Goal: Transaction & Acquisition: Purchase product/service

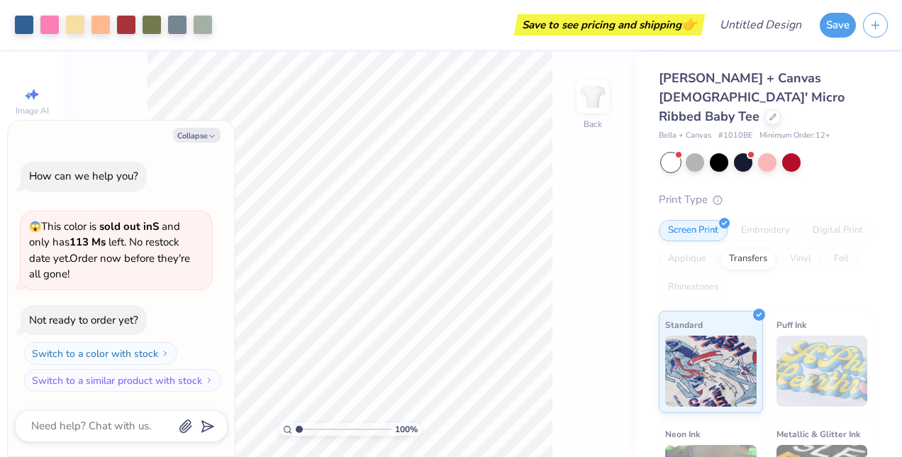
click at [196, 125] on div "Collapse How can we help you? 😱 This color is sold out in S and only has 113 Ms…" at bounding box center [121, 288] width 227 height 335
click at [199, 133] on button "Collapse" at bounding box center [197, 135] width 48 height 15
type textarea "x"
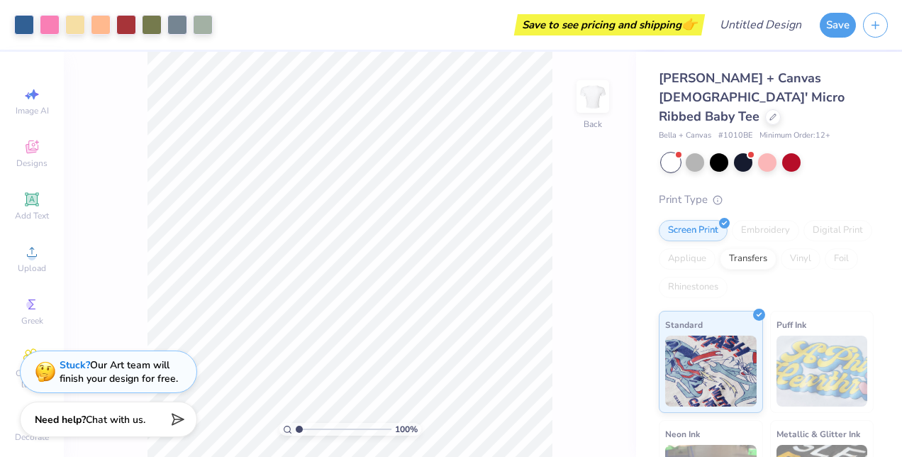
type input "1.0009327676474"
type textarea "x"
type input "1.0009327676474"
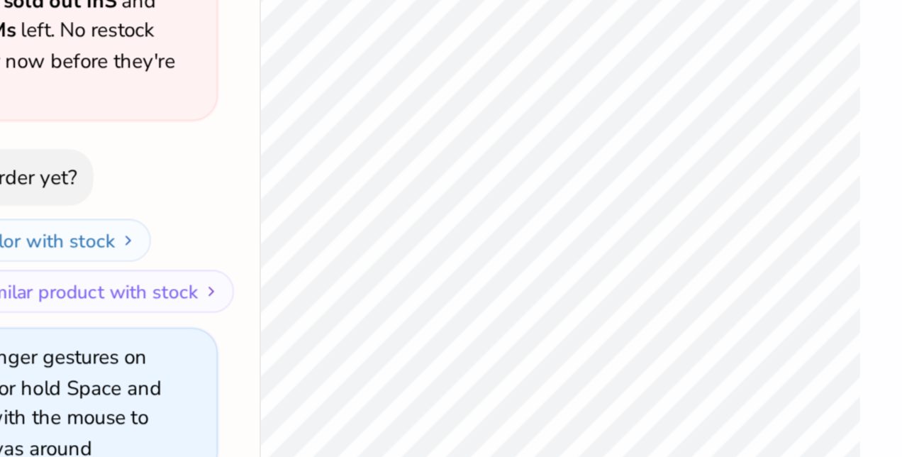
type textarea "x"
type input "1"
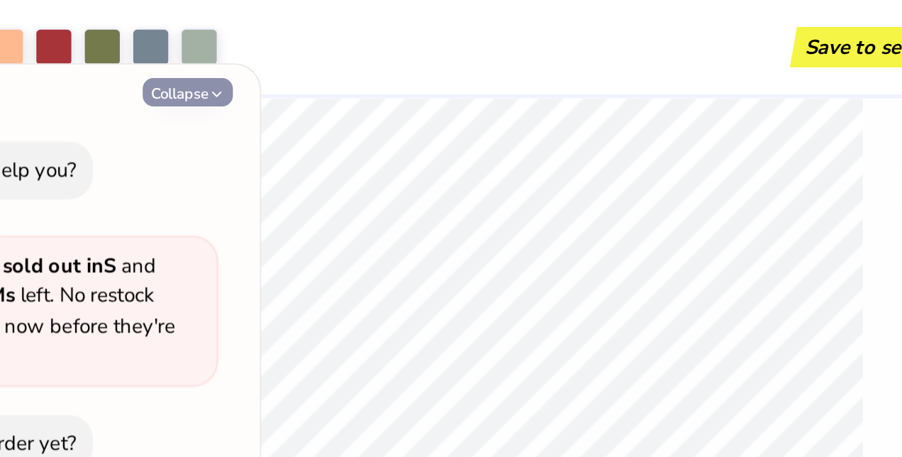
click at [188, 50] on button "Collapse" at bounding box center [197, 48] width 48 height 15
type textarea "x"
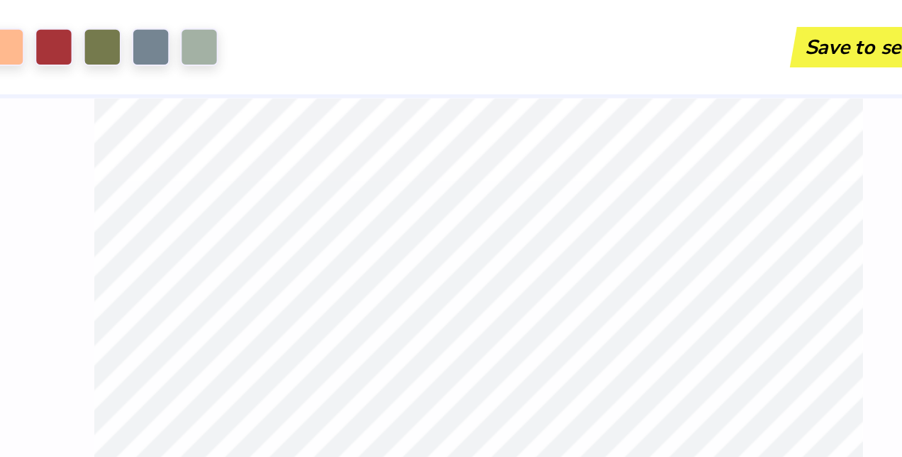
click at [315, 25] on div "Save to see pricing and shipping 👉" at bounding box center [460, 25] width 481 height 50
